Goal: Transaction & Acquisition: Register for event/course

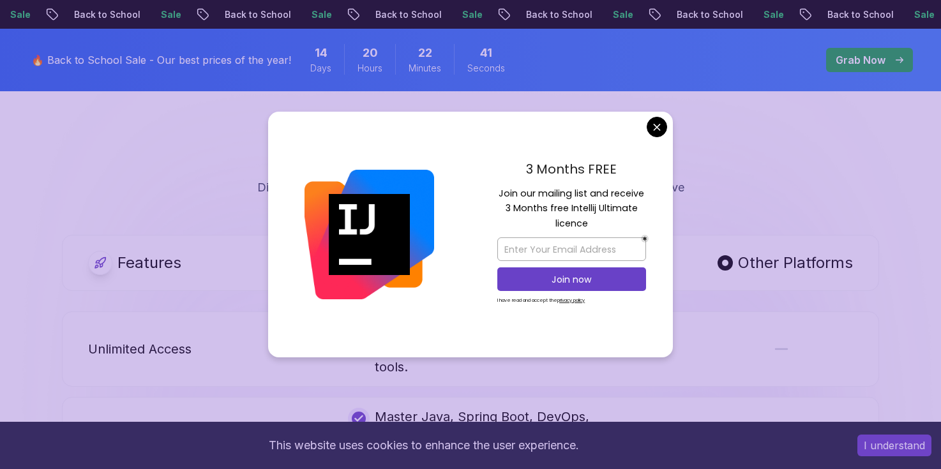
scroll to position [2368, 0]
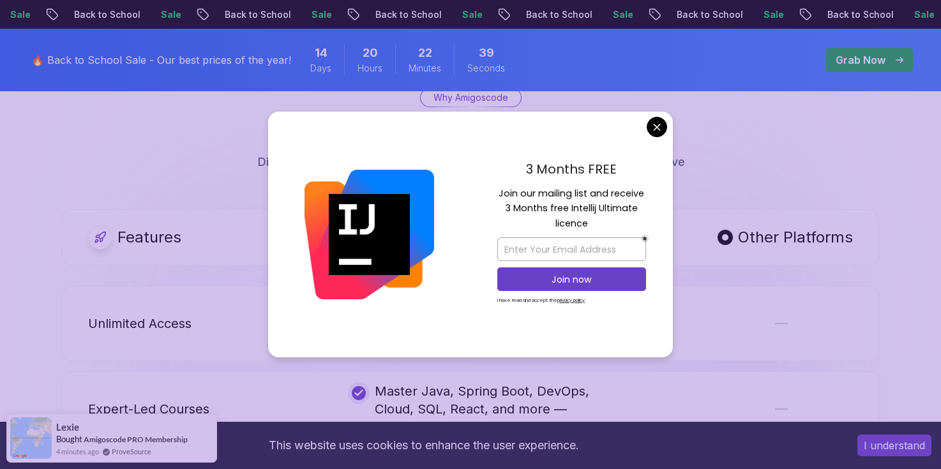
click at [659, 130] on body "Sale Back to School Sale Back to School Sale Back to School Sale Back to School…" at bounding box center [470, 363] width 941 height 5462
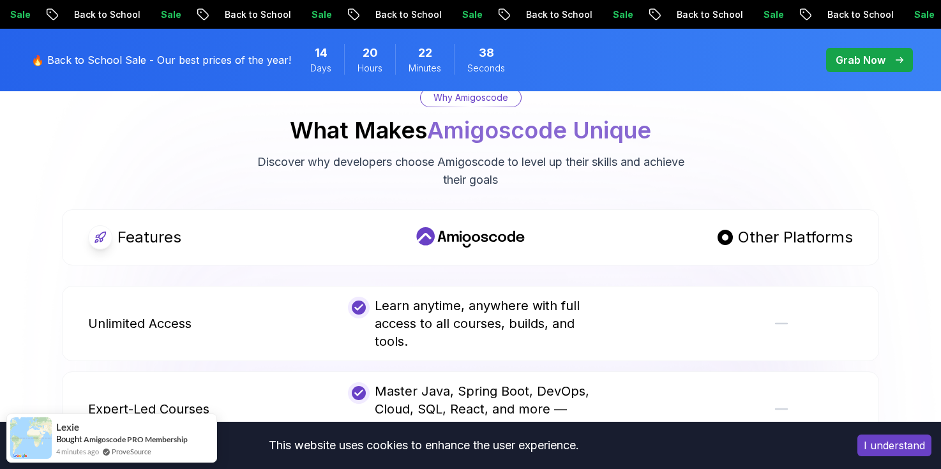
click at [854, 61] on p "Grab Now" at bounding box center [861, 59] width 50 height 15
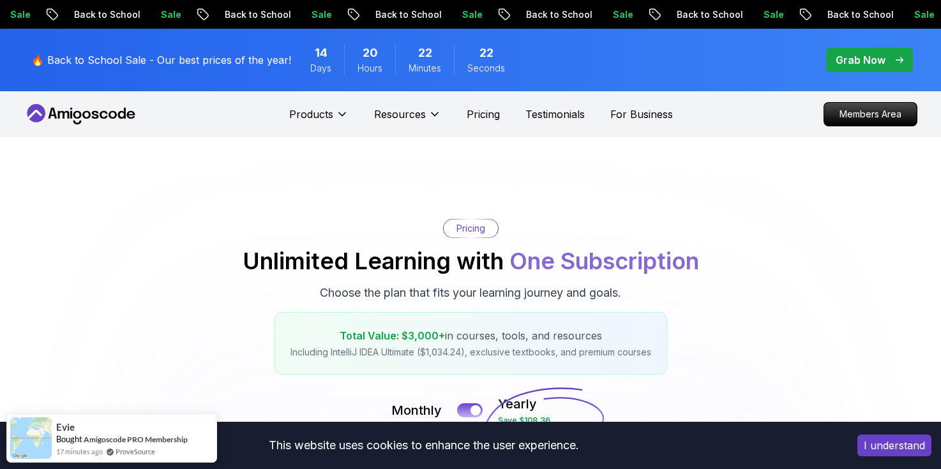
click at [854, 61] on p "Grab Now" at bounding box center [861, 59] width 50 height 15
click at [896, 53] on div "Grab Now" at bounding box center [870, 59] width 68 height 15
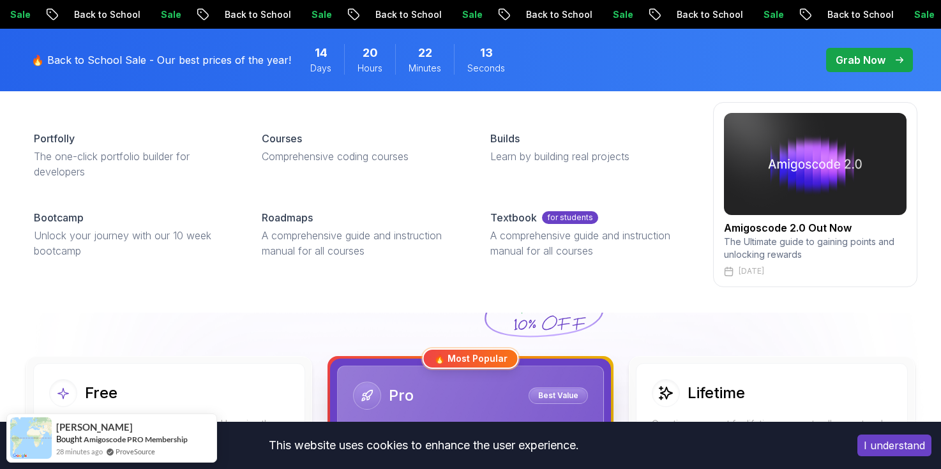
scroll to position [132, 0]
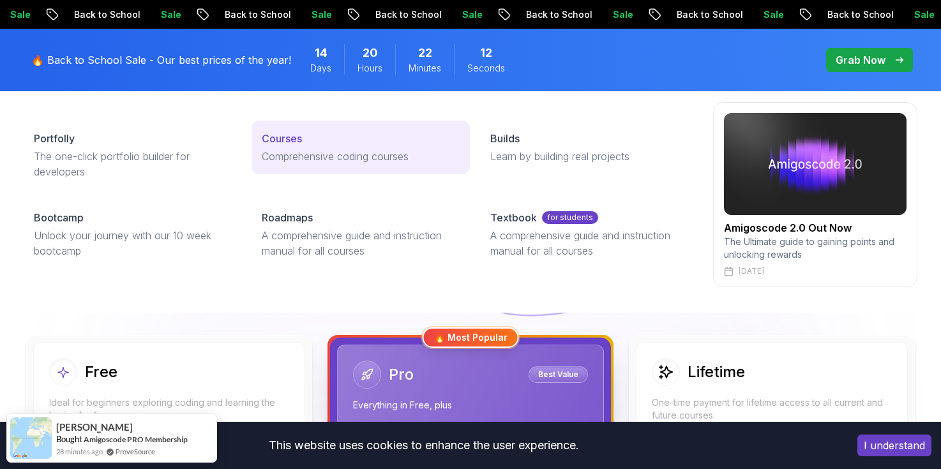
click at [307, 144] on div "Courses" at bounding box center [360, 138] width 197 height 15
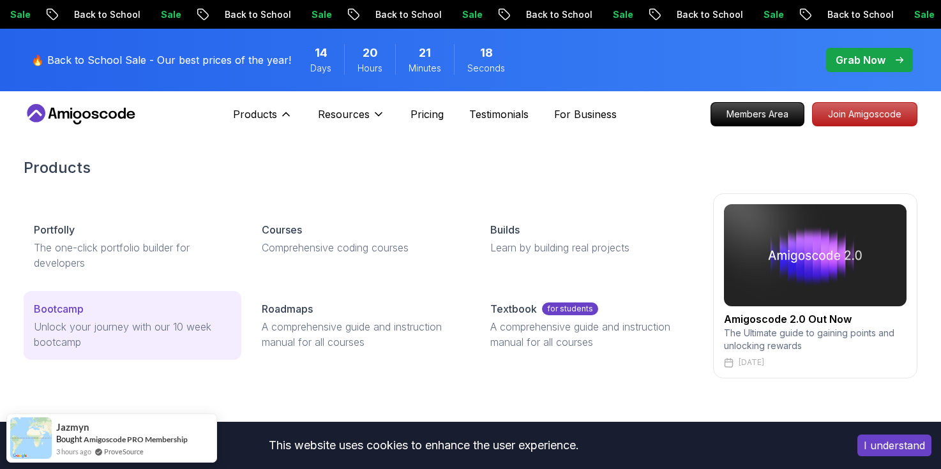
click at [70, 304] on p "Bootcamp" at bounding box center [59, 308] width 50 height 15
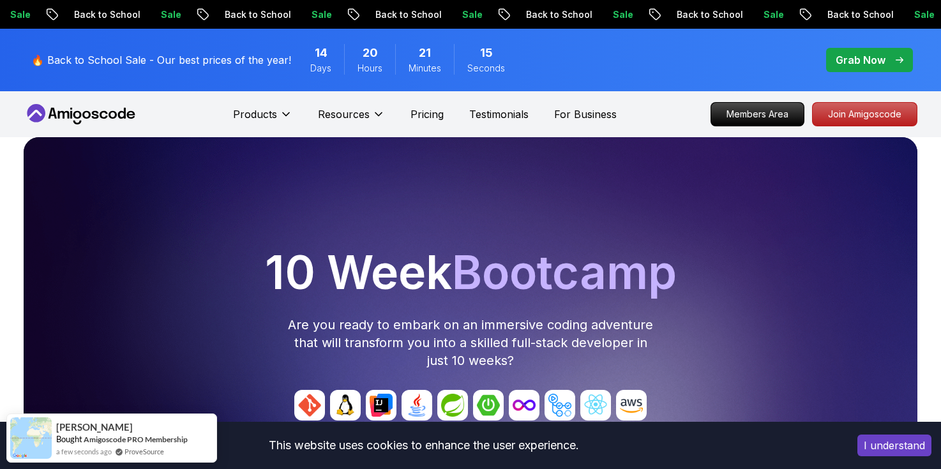
click at [898, 450] on button "I understand" at bounding box center [895, 446] width 74 height 22
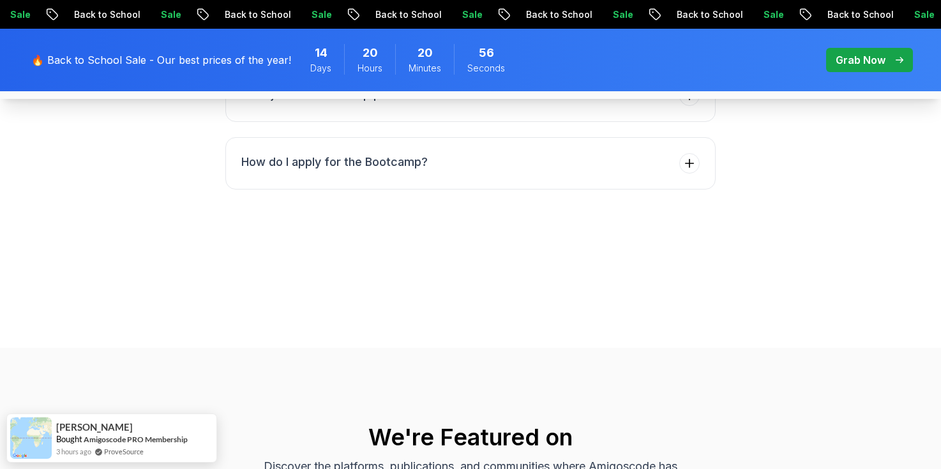
scroll to position [5517, 0]
